Goal: Task Accomplishment & Management: Use online tool/utility

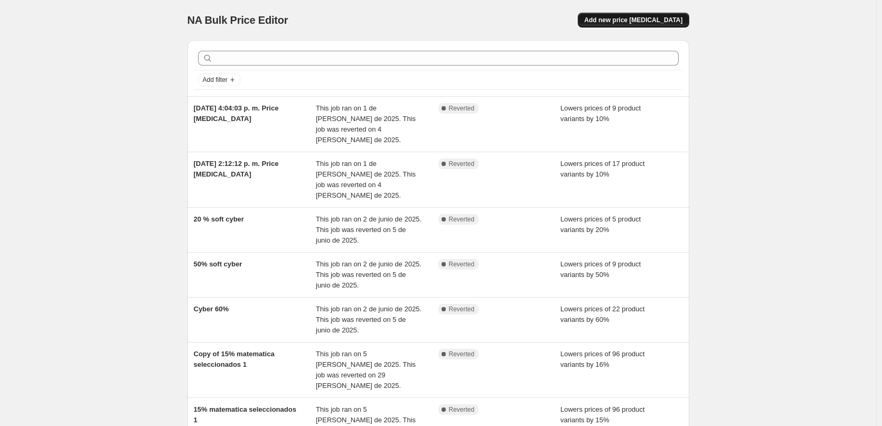
click at [675, 17] on span "Add new price [MEDICAL_DATA]" at bounding box center [633, 20] width 98 height 8
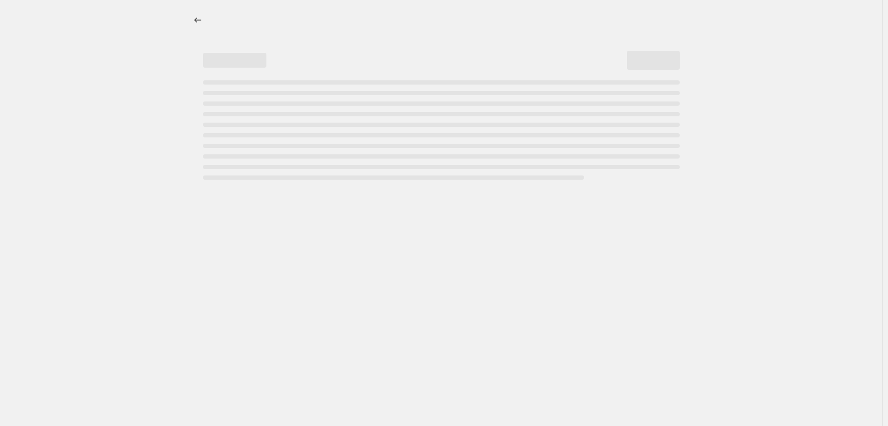
select select "percentage"
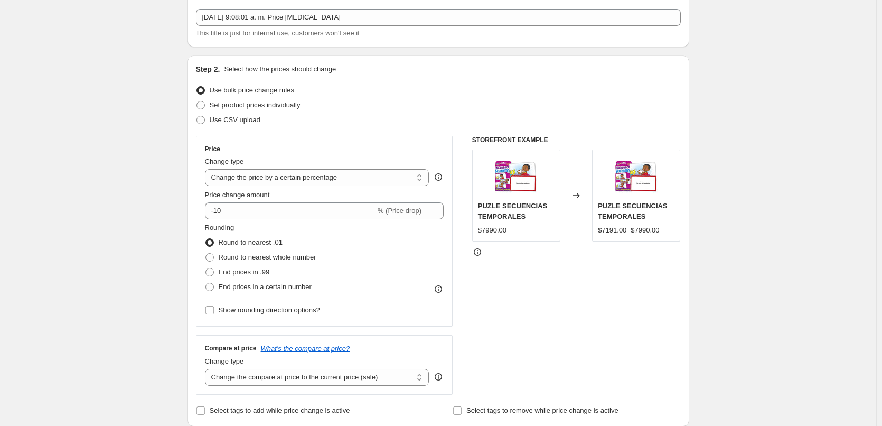
scroll to position [106, 0]
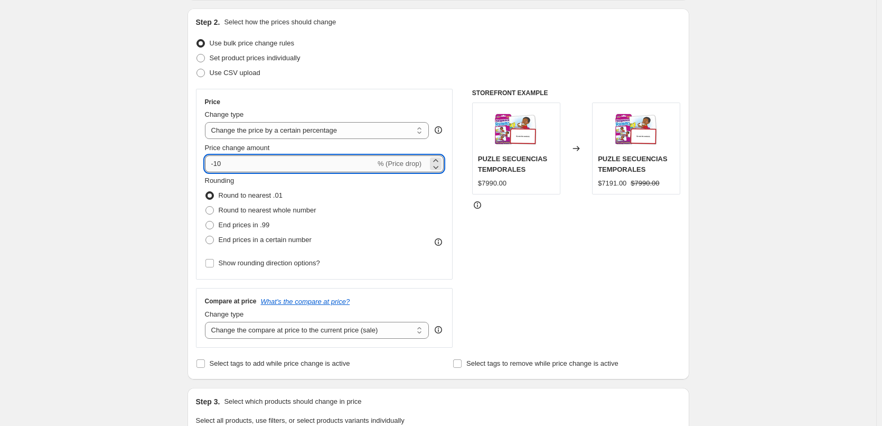
click at [227, 166] on input "-10" at bounding box center [290, 163] width 171 height 17
type input "-15"
click at [188, 168] on div "Step 1. Optionally give your price [MEDICAL_DATA] a title (eg "March 30% off sa…" at bounding box center [434, 406] width 510 height 960
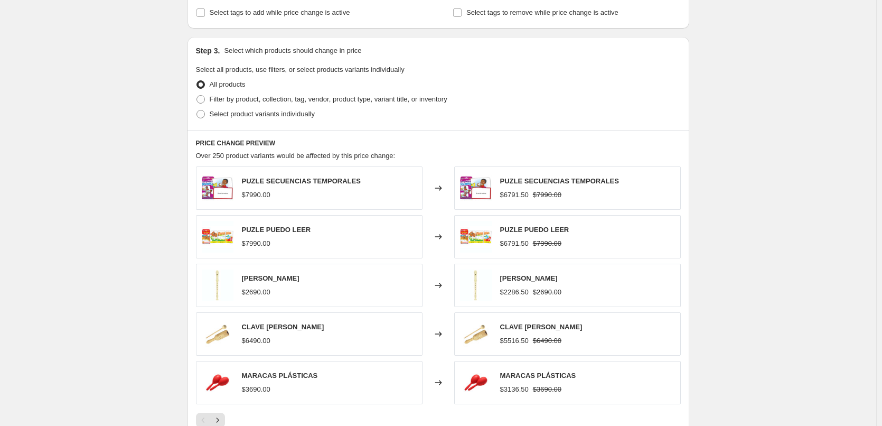
scroll to position [475, 0]
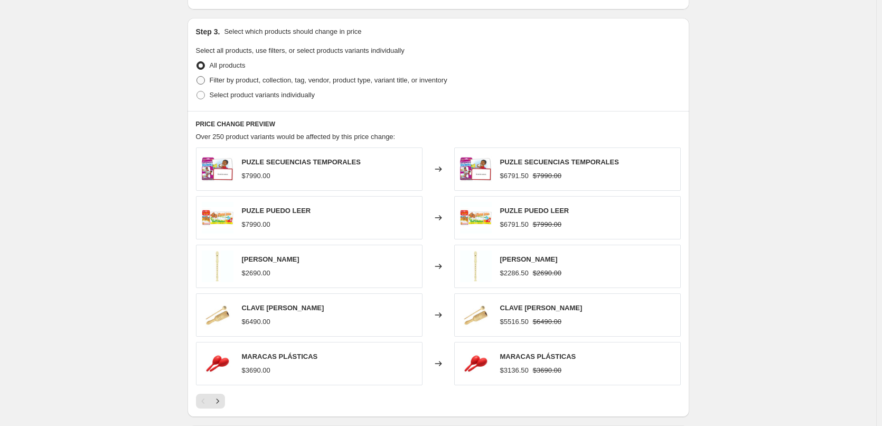
click at [226, 81] on span "Filter by product, collection, tag, vendor, product type, variant title, or inv…" at bounding box center [329, 80] width 238 height 8
click at [197, 77] on input "Filter by product, collection, tag, vendor, product type, variant title, or inv…" at bounding box center [197, 76] width 1 height 1
radio input "true"
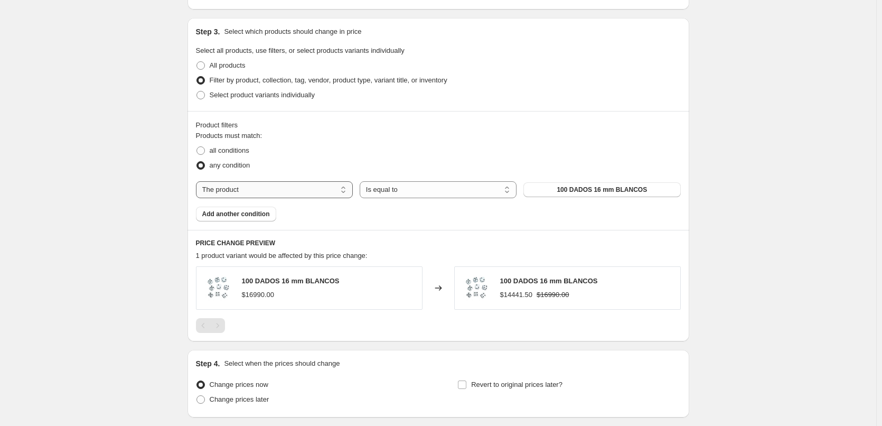
click at [314, 192] on select "The product The product's collection The product's tag The product's vendor The…" at bounding box center [274, 189] width 157 height 17
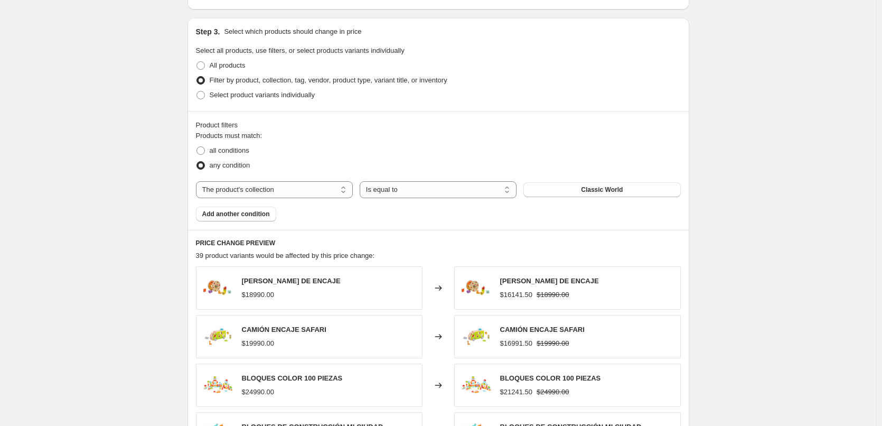
click at [623, 189] on span "Classic World" at bounding box center [602, 189] width 42 height 8
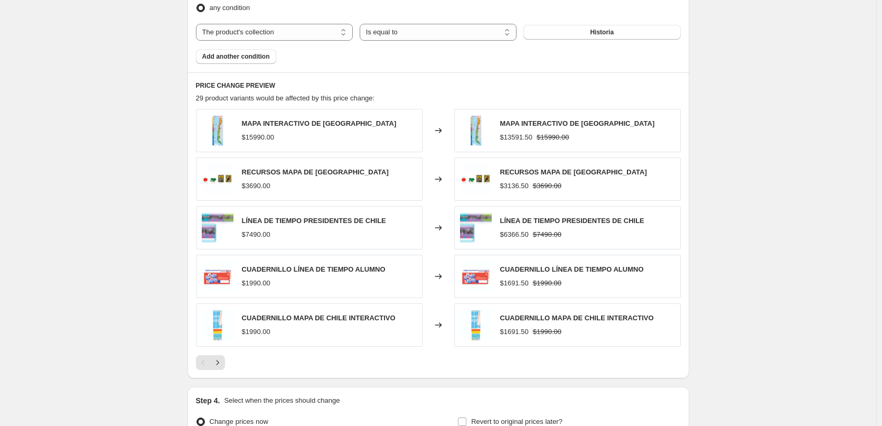
scroll to position [634, 0]
click at [225, 360] on button "Next" at bounding box center [217, 361] width 15 height 15
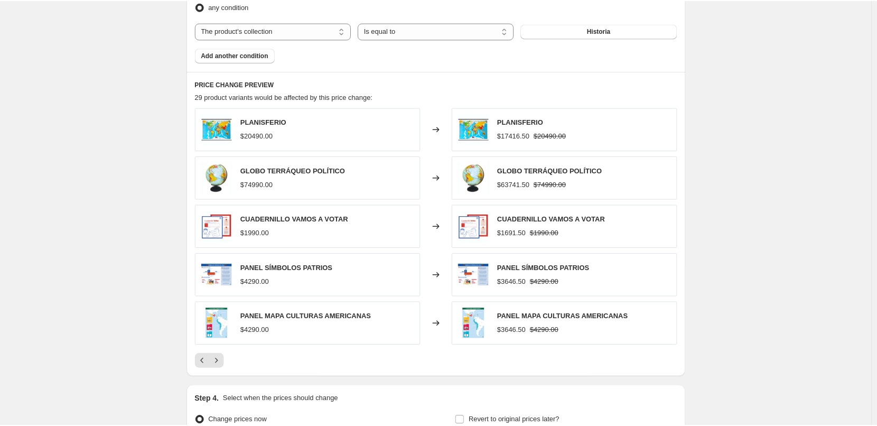
scroll to position [528, 0]
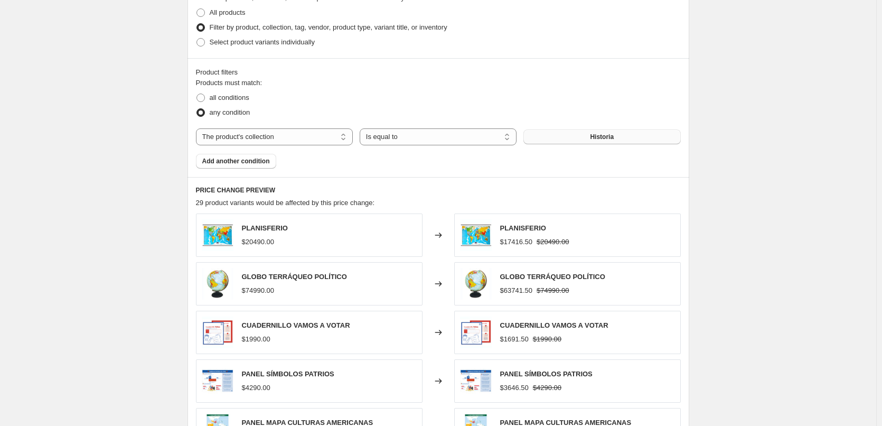
click at [602, 143] on button "Historia" at bounding box center [602, 136] width 157 height 15
click at [285, 133] on select "The product The product's collection The product's tag The product's vendor The…" at bounding box center [274, 136] width 157 height 17
select select "product"
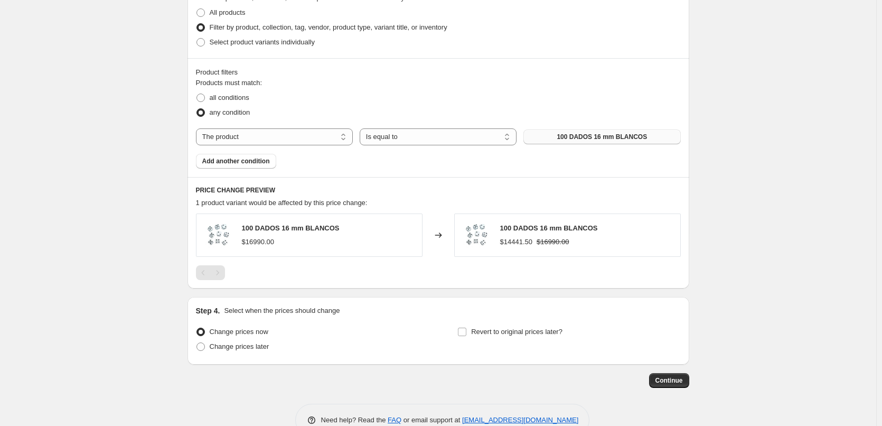
click at [585, 136] on span "100 DADOS 16 mm BLANCOS" at bounding box center [602, 137] width 90 height 8
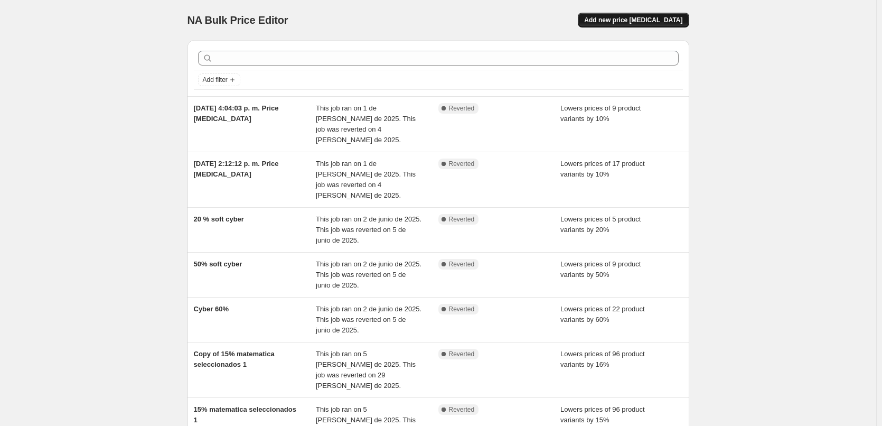
click at [658, 19] on span "Add new price [MEDICAL_DATA]" at bounding box center [633, 20] width 98 height 8
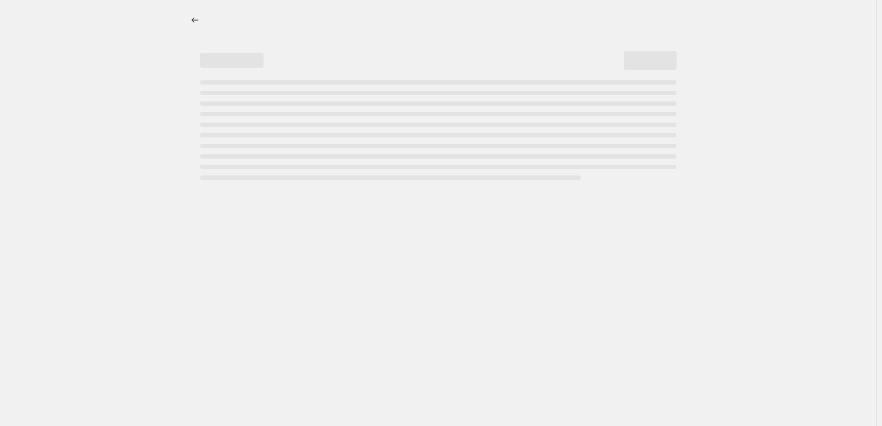
select select "percentage"
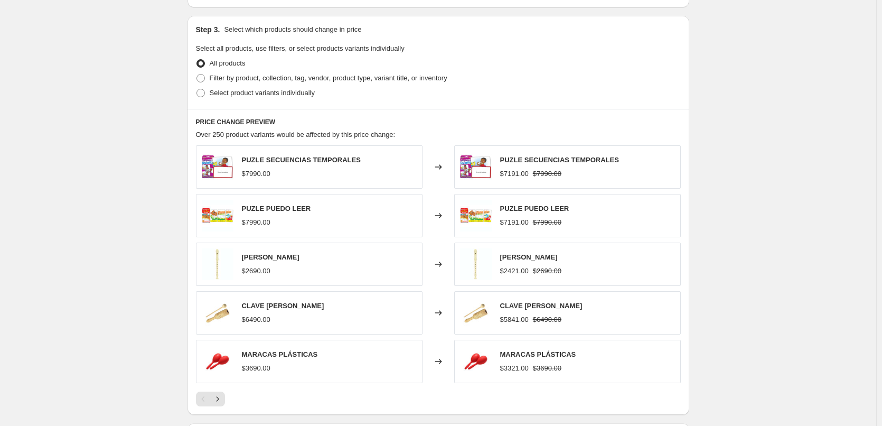
scroll to position [314, 0]
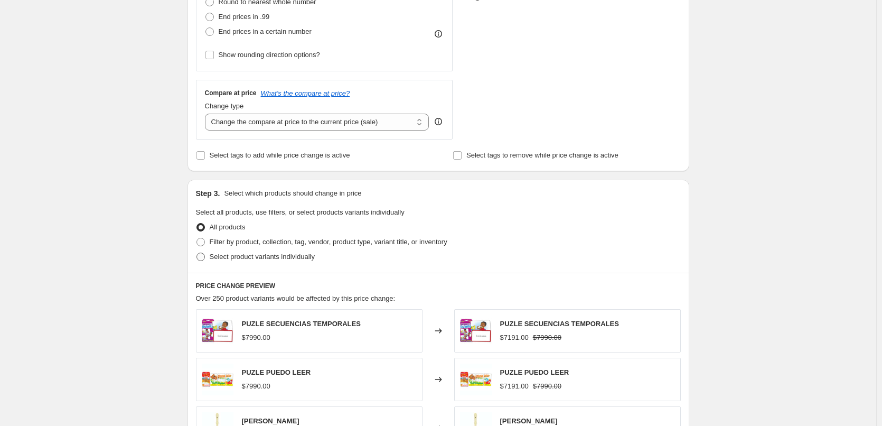
click at [241, 259] on span "Select product variants individually" at bounding box center [262, 257] width 105 height 8
click at [197, 253] on input "Select product variants individually" at bounding box center [197, 253] width 1 height 1
radio input "true"
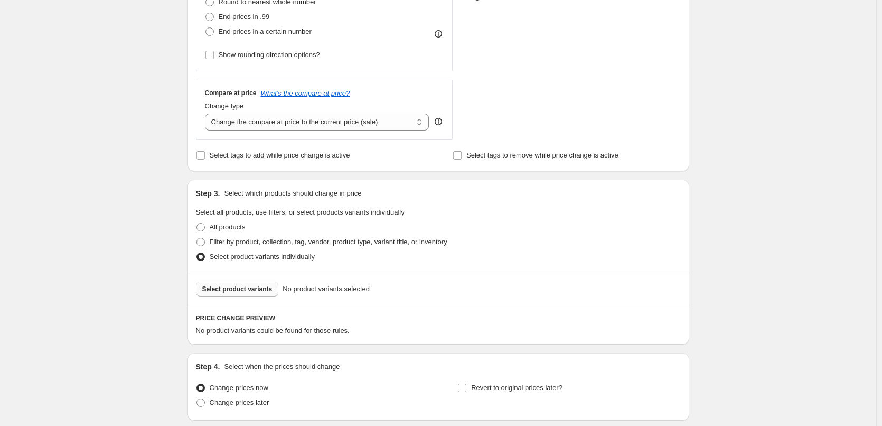
click at [240, 294] on button "Select product variants" at bounding box center [237, 289] width 83 height 15
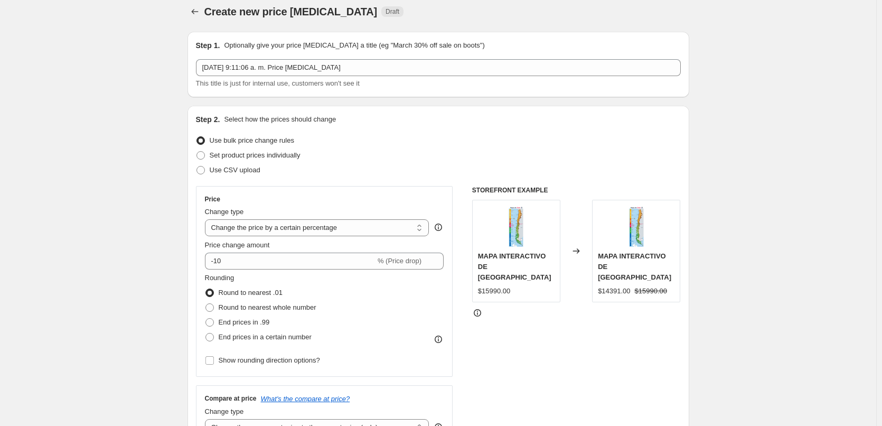
scroll to position [0, 0]
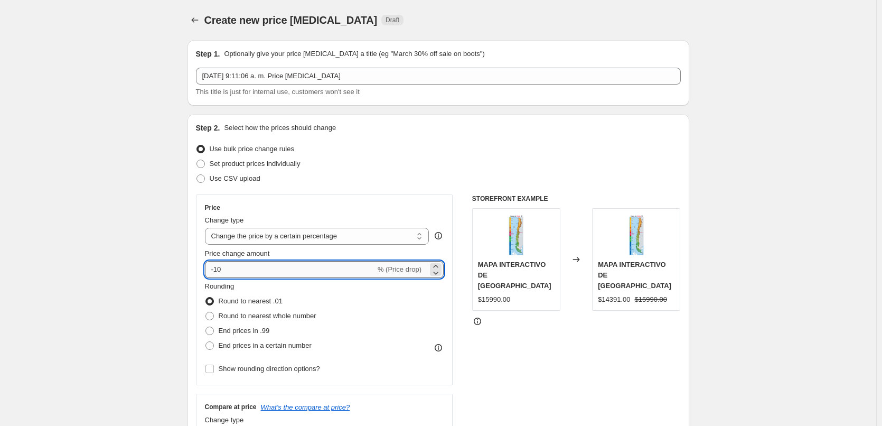
click at [238, 269] on input "-10" at bounding box center [290, 269] width 171 height 17
type input "-15"
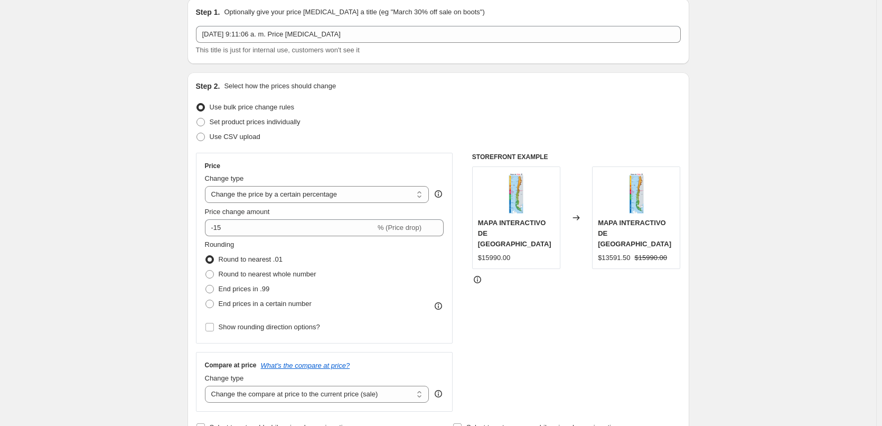
scroll to position [106, 0]
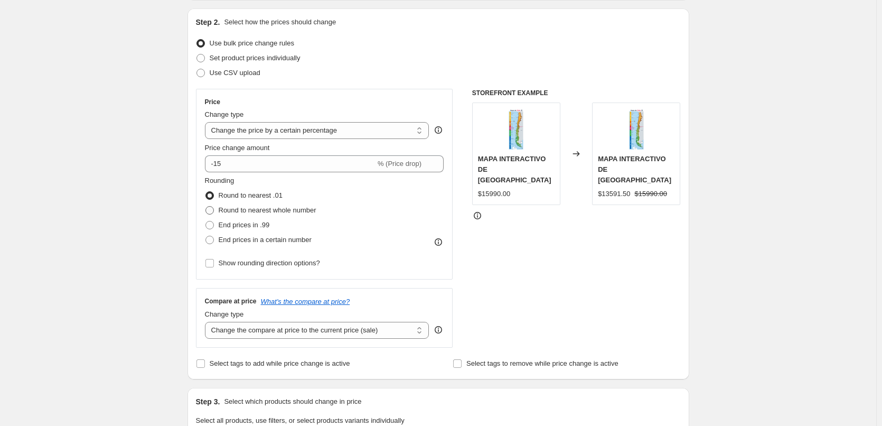
click at [212, 208] on span at bounding box center [210, 210] width 8 height 8
click at [206, 207] on input "Round to nearest whole number" at bounding box center [206, 206] width 1 height 1
radio input "true"
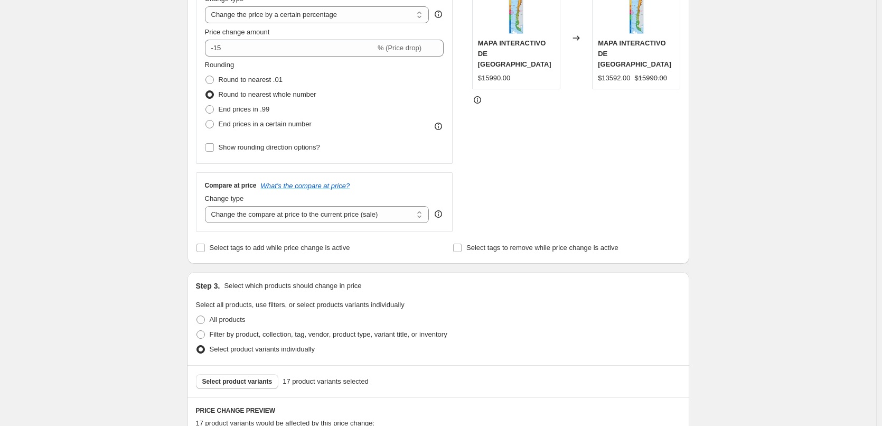
scroll to position [211, 0]
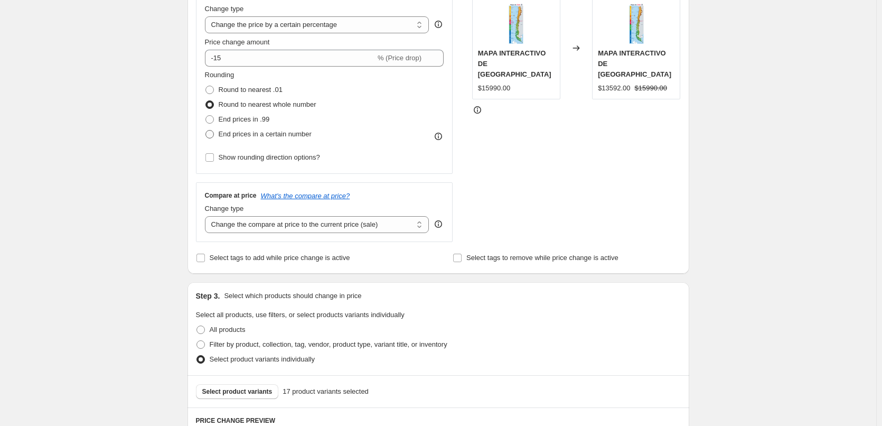
click at [211, 130] on span at bounding box center [210, 134] width 8 height 8
click at [206, 130] on input "End prices in a certain number" at bounding box center [206, 130] width 1 height 1
radio input "true"
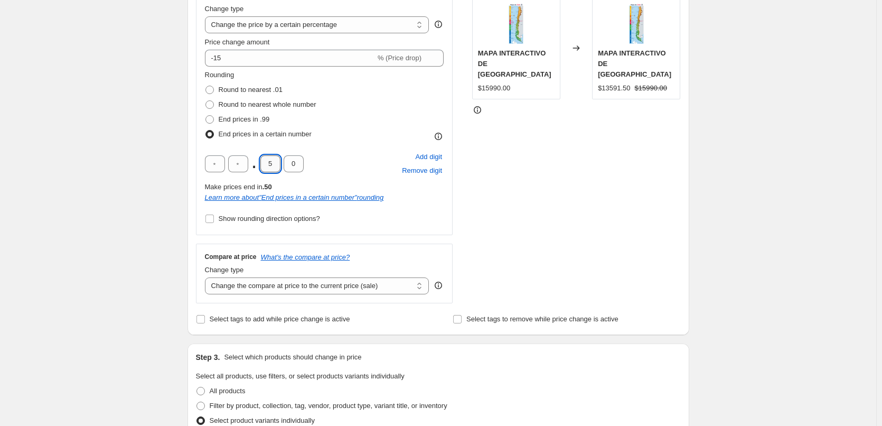
click at [274, 165] on input "5" at bounding box center [270, 163] width 20 height 17
type input "0"
click at [570, 197] on div "STOREFRONT EXAMPLE MAPA INTERACTIVO DE CHILE $15990.00 Changed to MAPA INTERACT…" at bounding box center [576, 143] width 209 height 320
click at [235, 162] on input "text" at bounding box center [238, 163] width 20 height 17
type input "0"
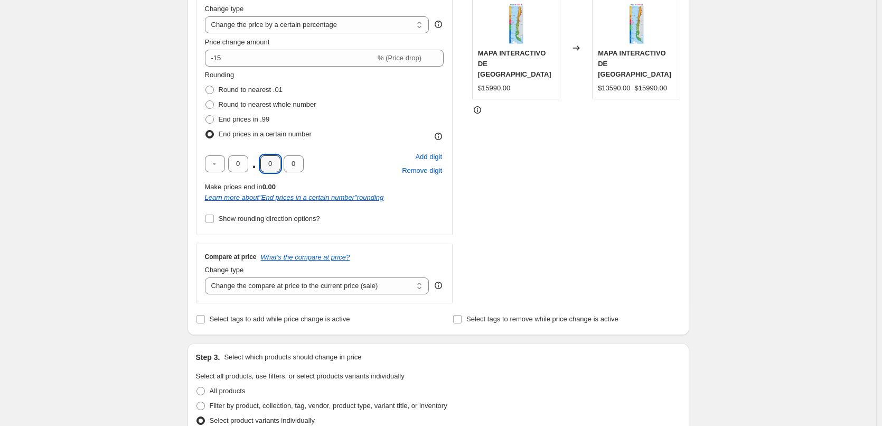
click at [616, 163] on div "STOREFRONT EXAMPLE MAPA INTERACTIVO DE CHILE $15990.00 Changed to MAPA INTERACT…" at bounding box center [576, 143] width 209 height 320
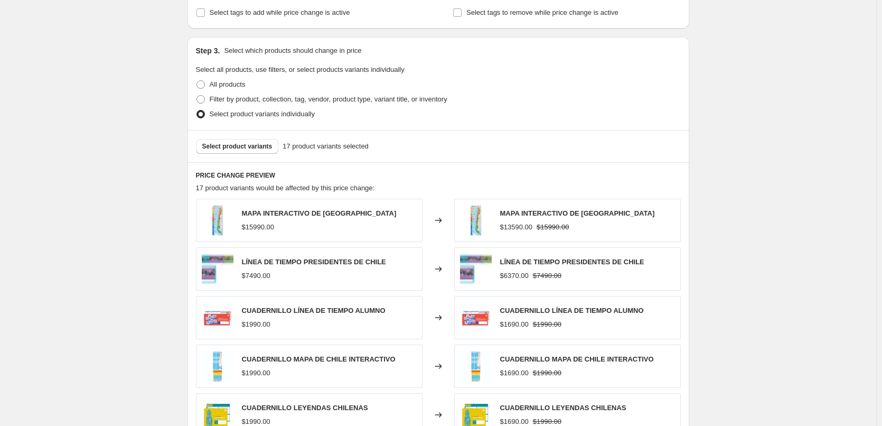
scroll to position [687, 0]
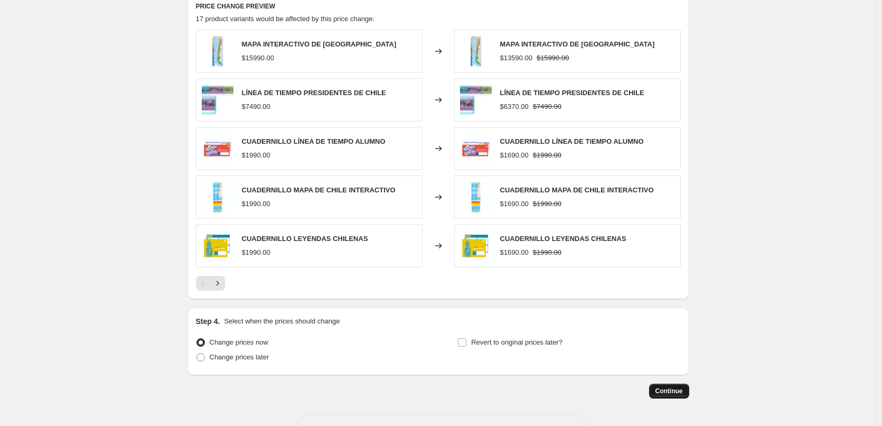
click at [675, 393] on span "Continue" at bounding box center [669, 391] width 27 height 8
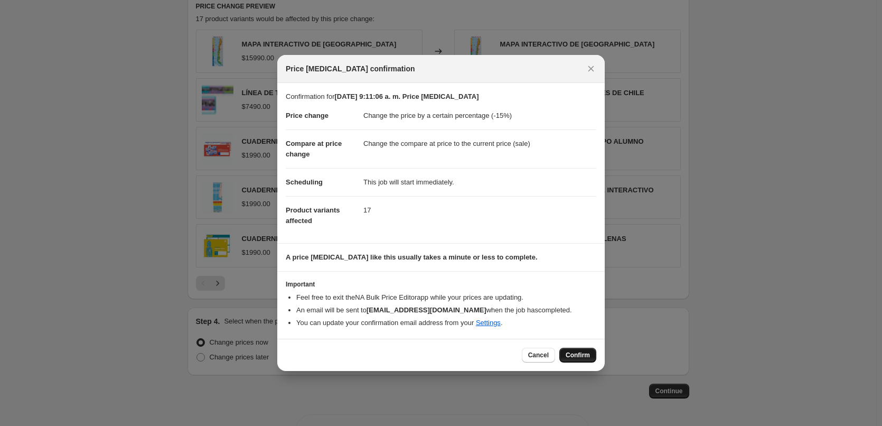
click at [570, 353] on span "Confirm" at bounding box center [578, 355] width 24 height 8
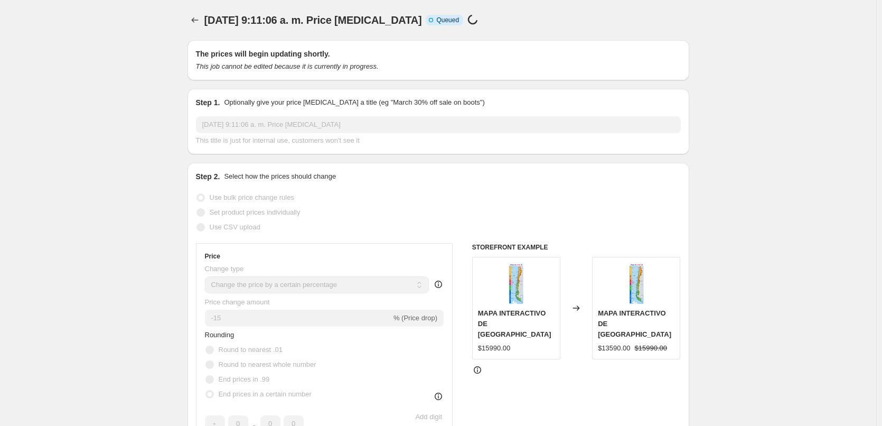
scroll to position [687, 0]
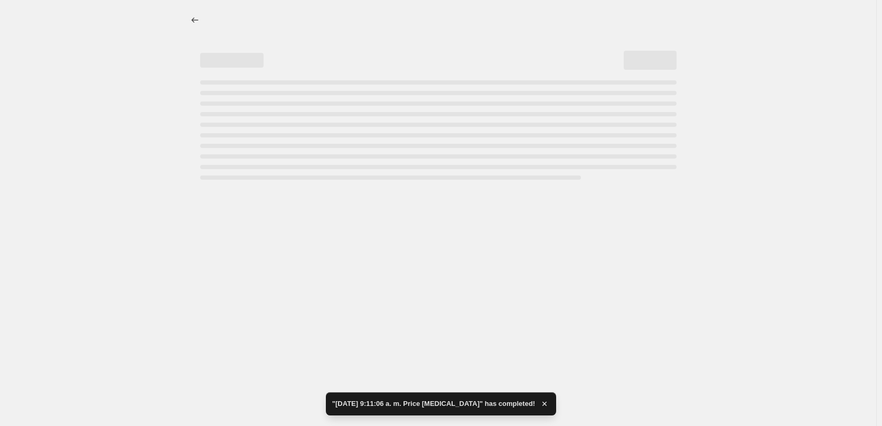
select select "percentage"
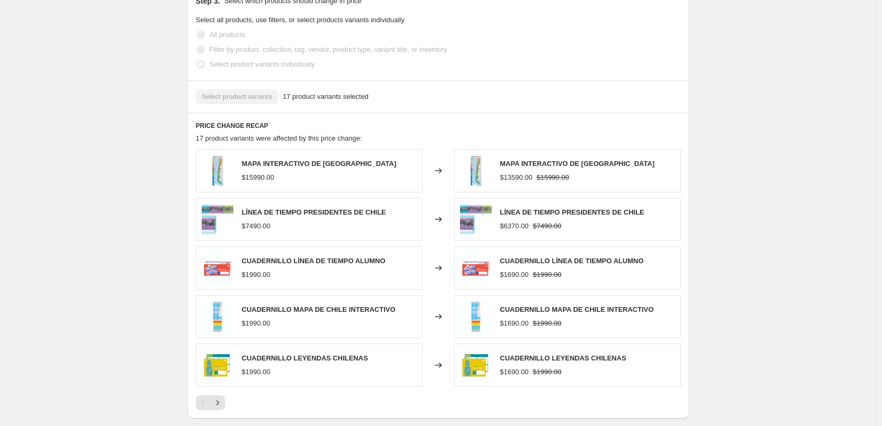
scroll to position [0, 0]
